Goal: Task Accomplishment & Management: Manage account settings

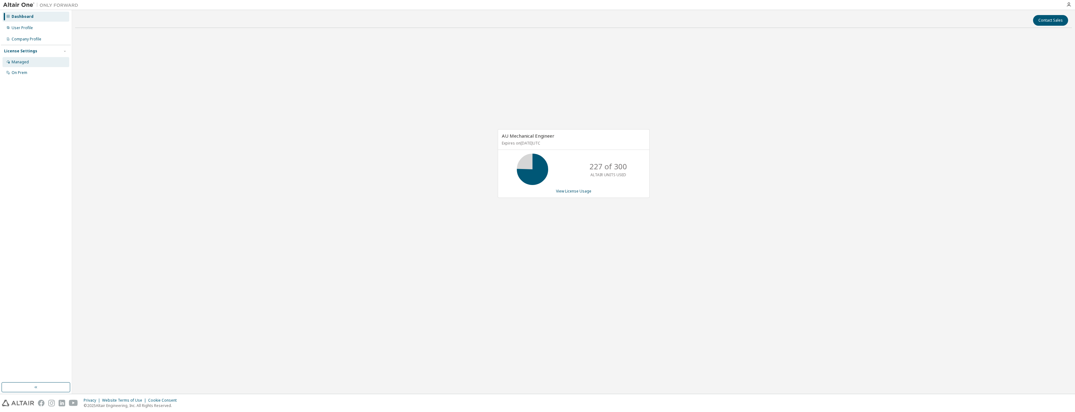
click at [21, 61] on div "Managed" at bounding box center [20, 62] width 17 height 5
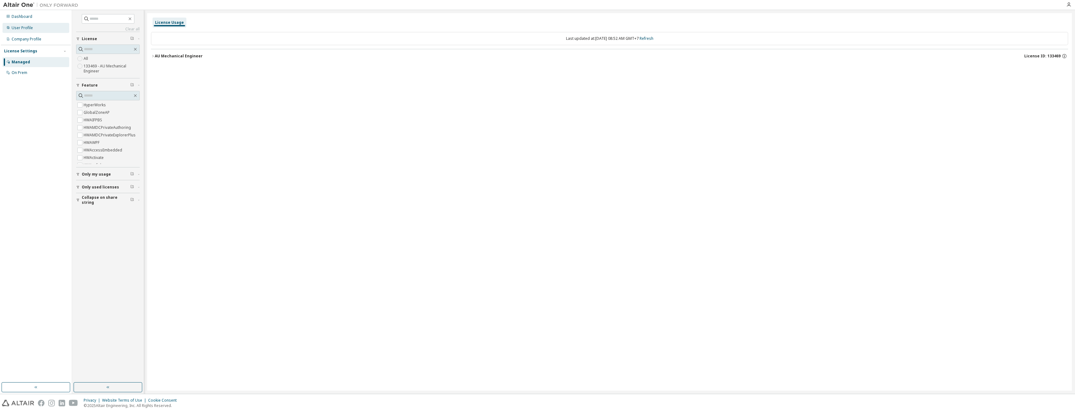
click at [27, 31] on div "User Profile" at bounding box center [36, 28] width 67 height 10
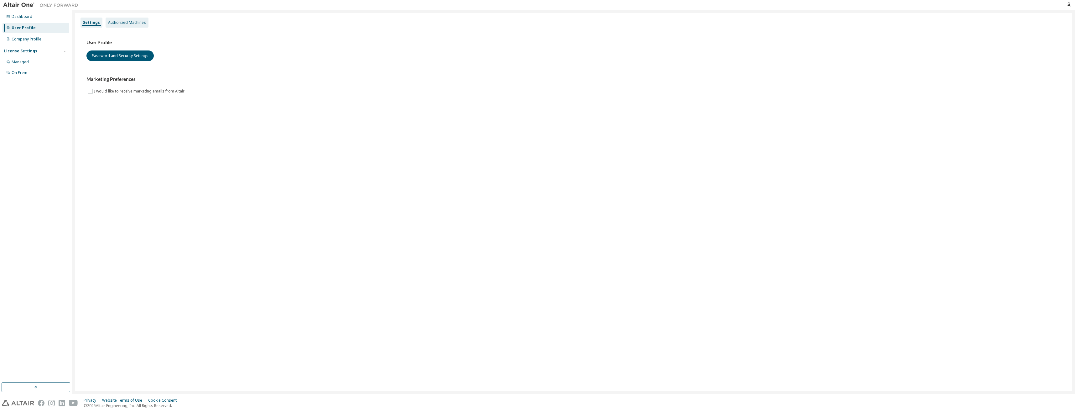
click at [122, 26] on div "Authorized Machines" at bounding box center [127, 23] width 43 height 10
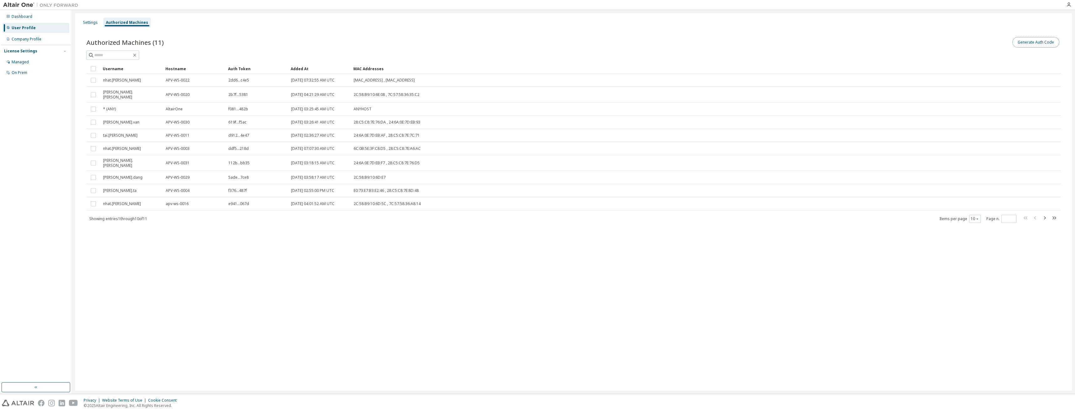
click at [1033, 45] on button "Generate Auth Code" at bounding box center [1036, 42] width 47 height 11
